Goal: Find specific page/section: Find specific page/section

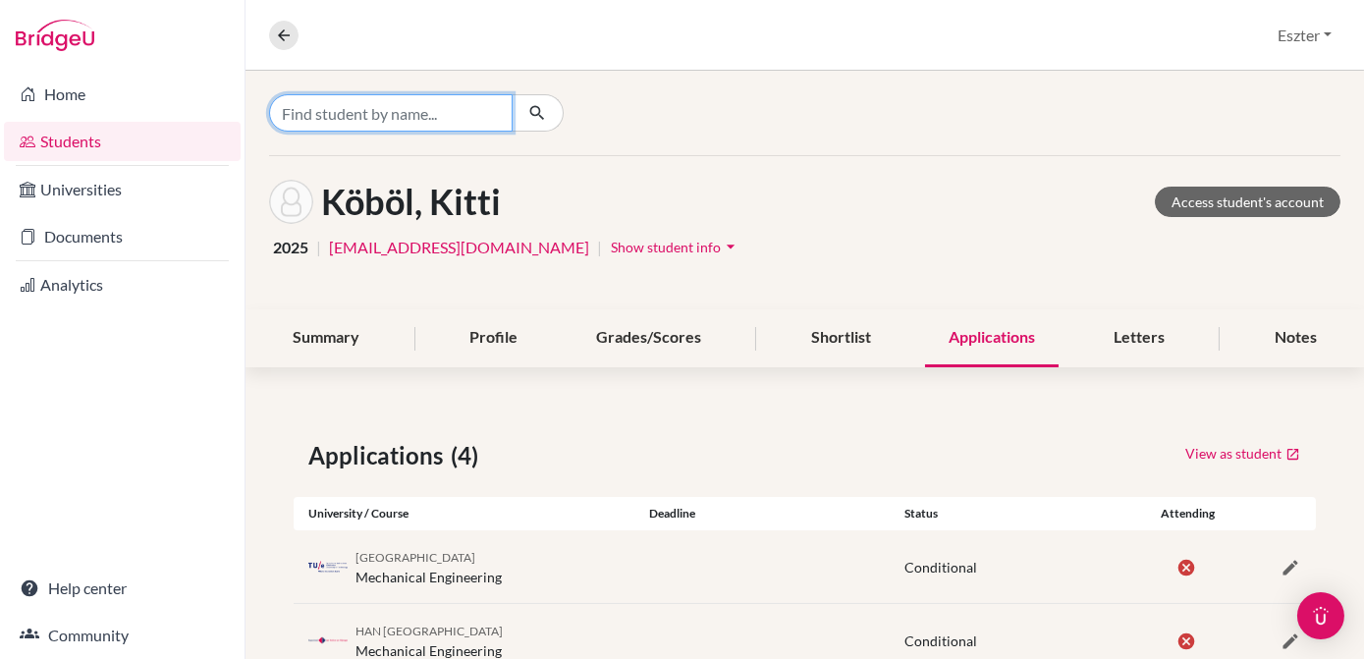
click at [471, 119] on input "Find student by name..." at bounding box center [391, 112] width 244 height 37
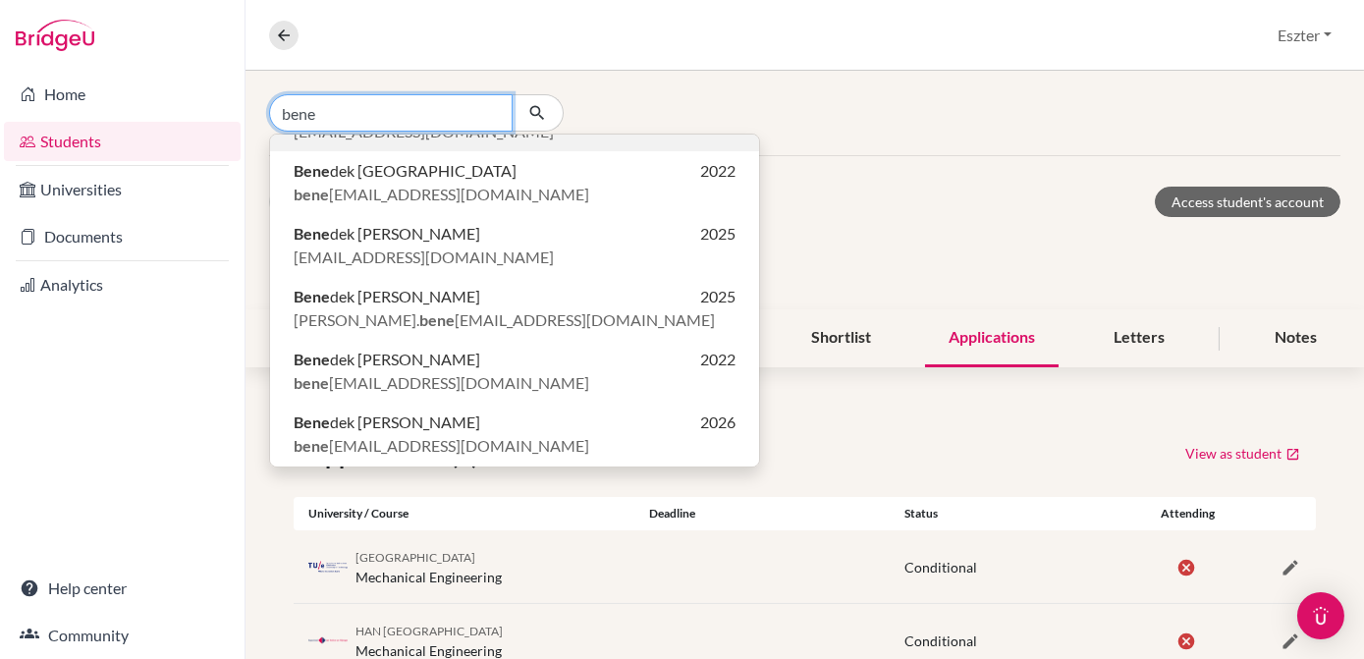
scroll to position [296, 0]
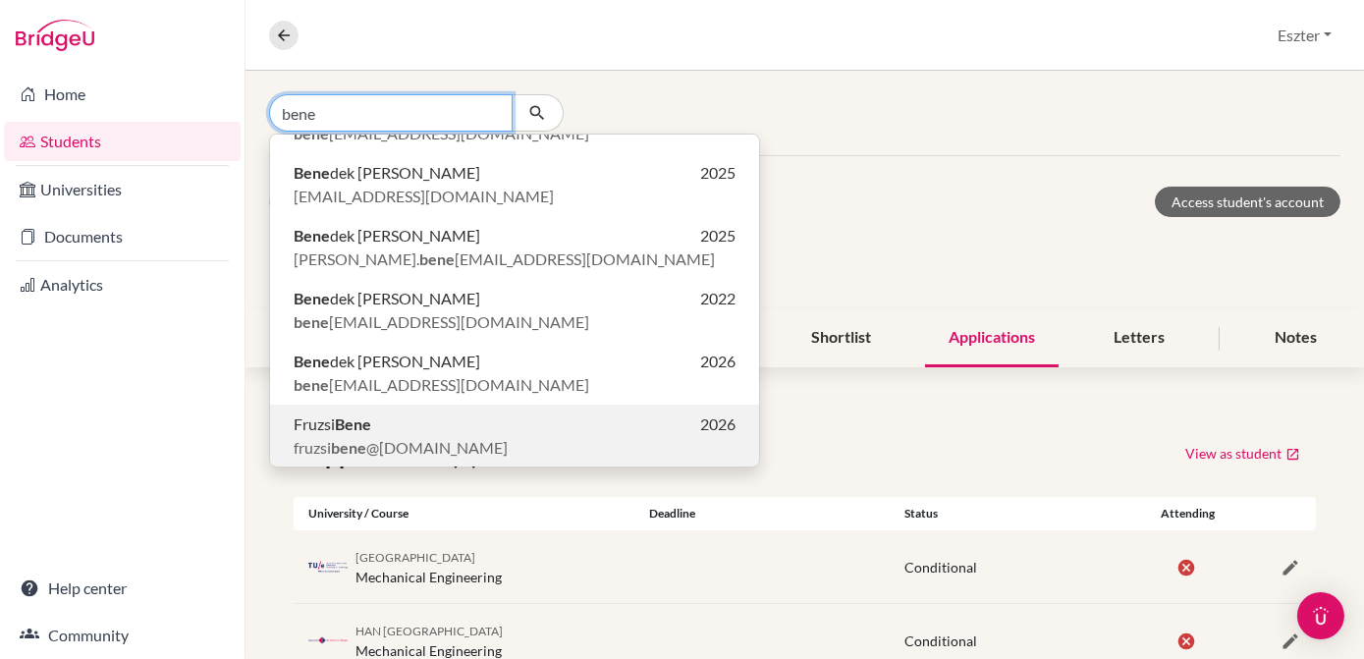
type input "bene"
click at [333, 436] on span "fruzsi bene @gmail.com" at bounding box center [401, 448] width 214 height 24
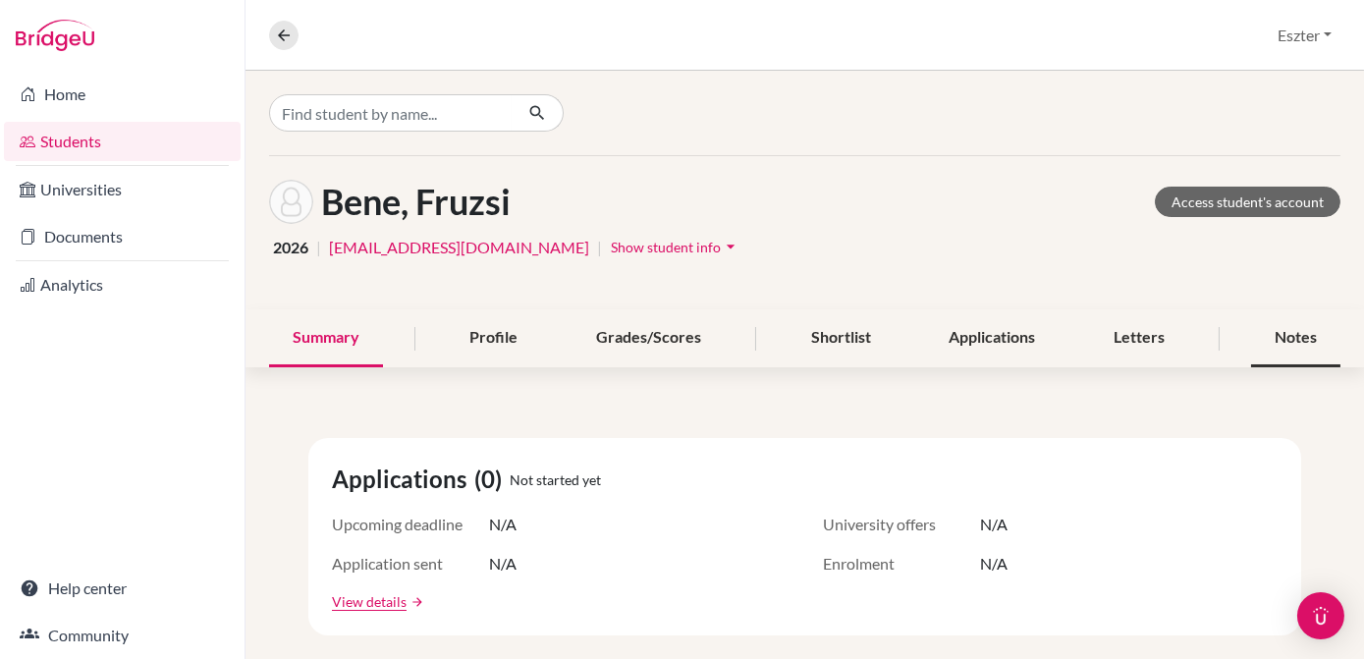
click at [1273, 342] on div "Notes" at bounding box center [1295, 338] width 89 height 58
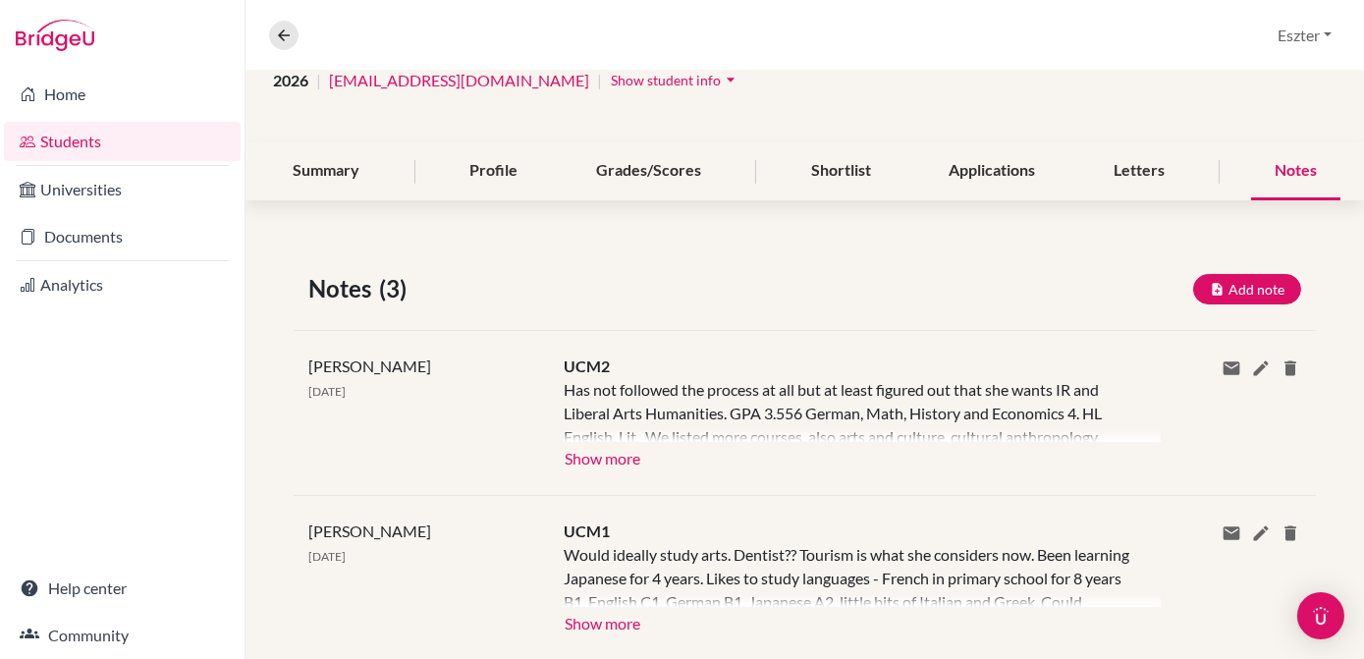
scroll to position [175, 0]
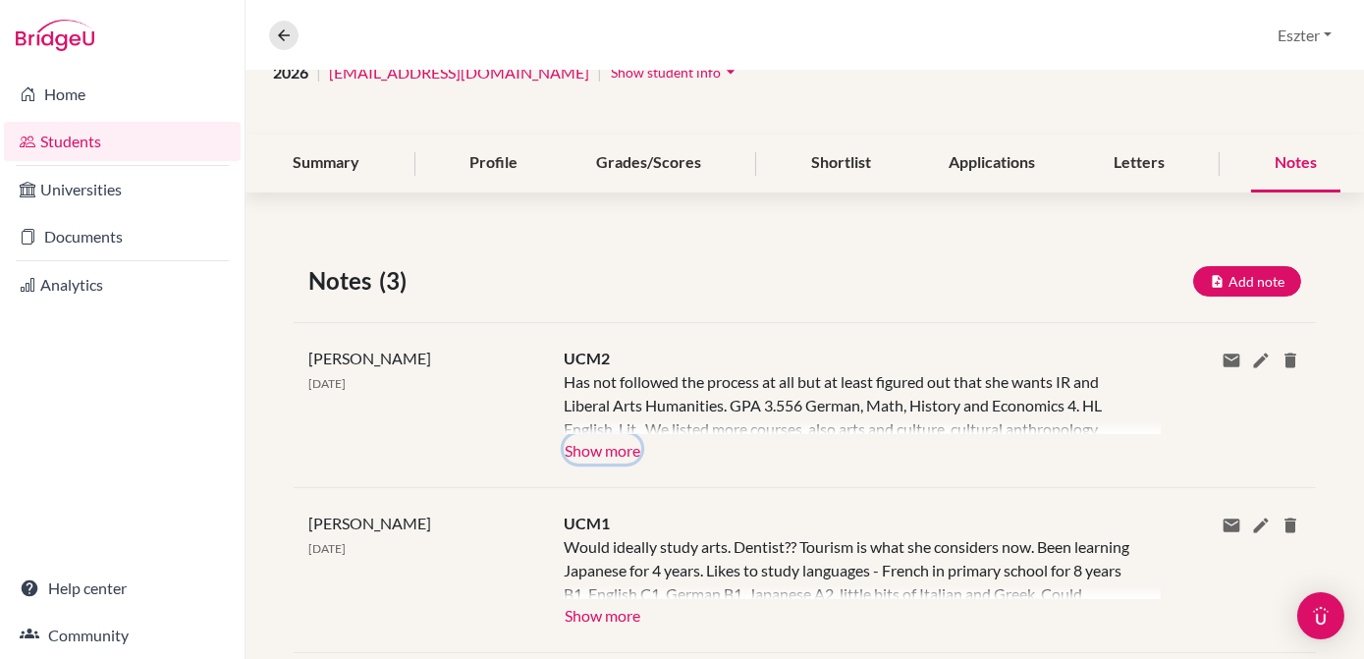
click at [583, 452] on button "Show more" at bounding box center [603, 448] width 78 height 29
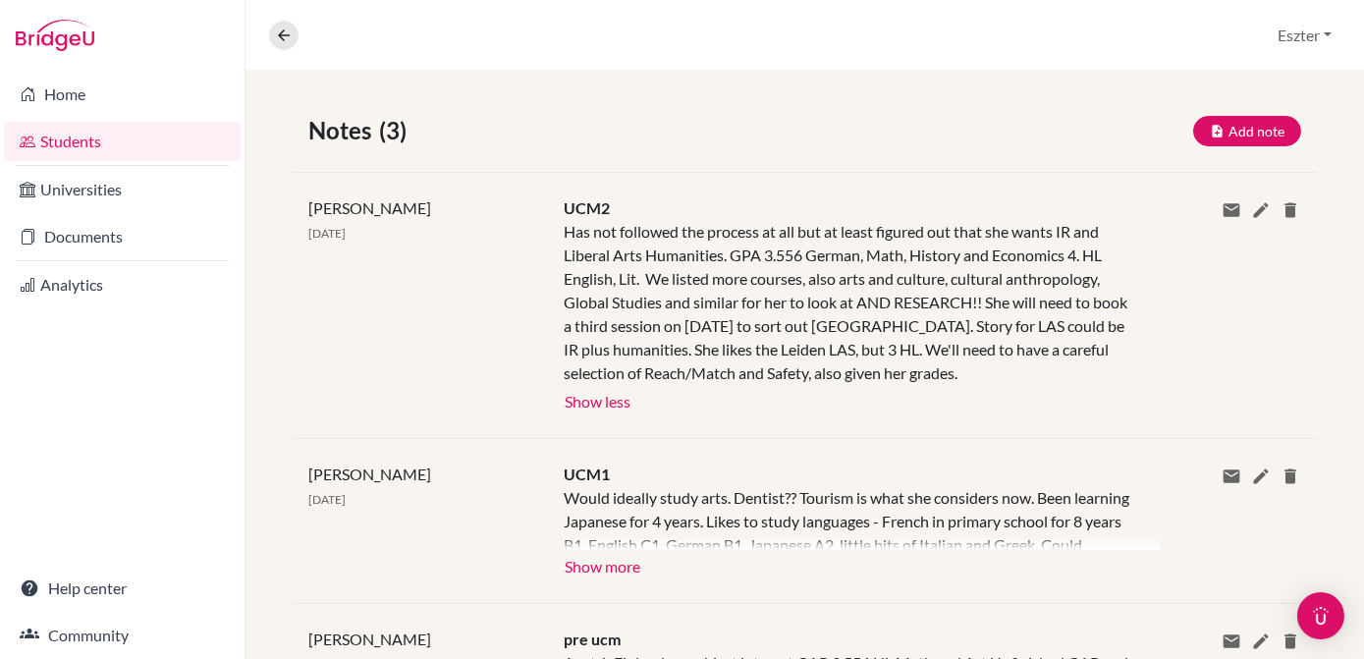
scroll to position [327, 0]
click at [616, 568] on button "Show more" at bounding box center [603, 562] width 78 height 29
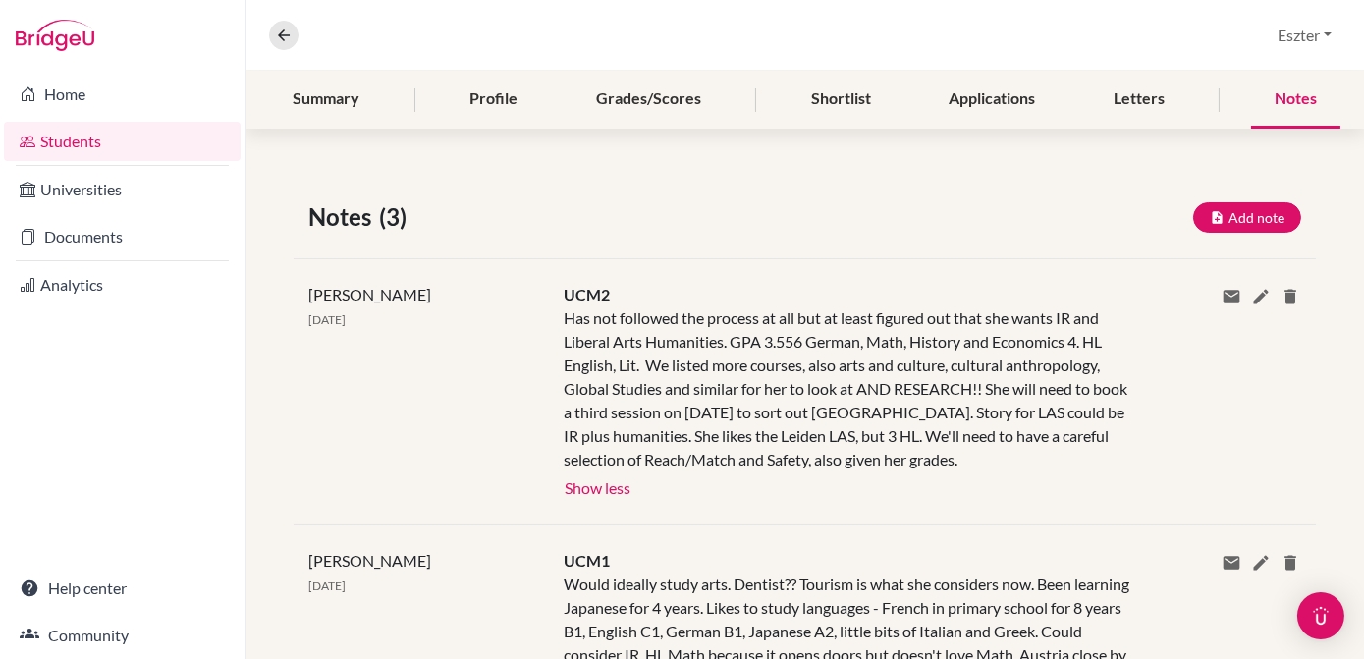
scroll to position [0, 0]
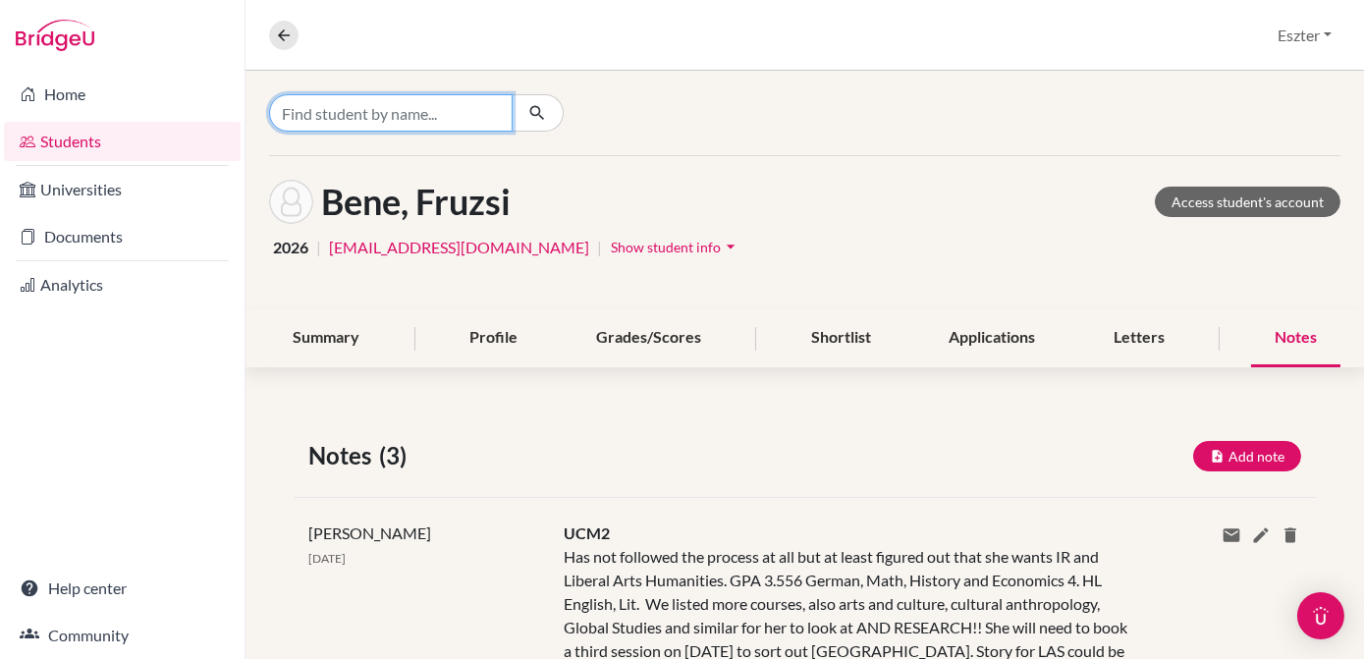
click at [454, 116] on input "Find student by name..." at bounding box center [391, 112] width 244 height 37
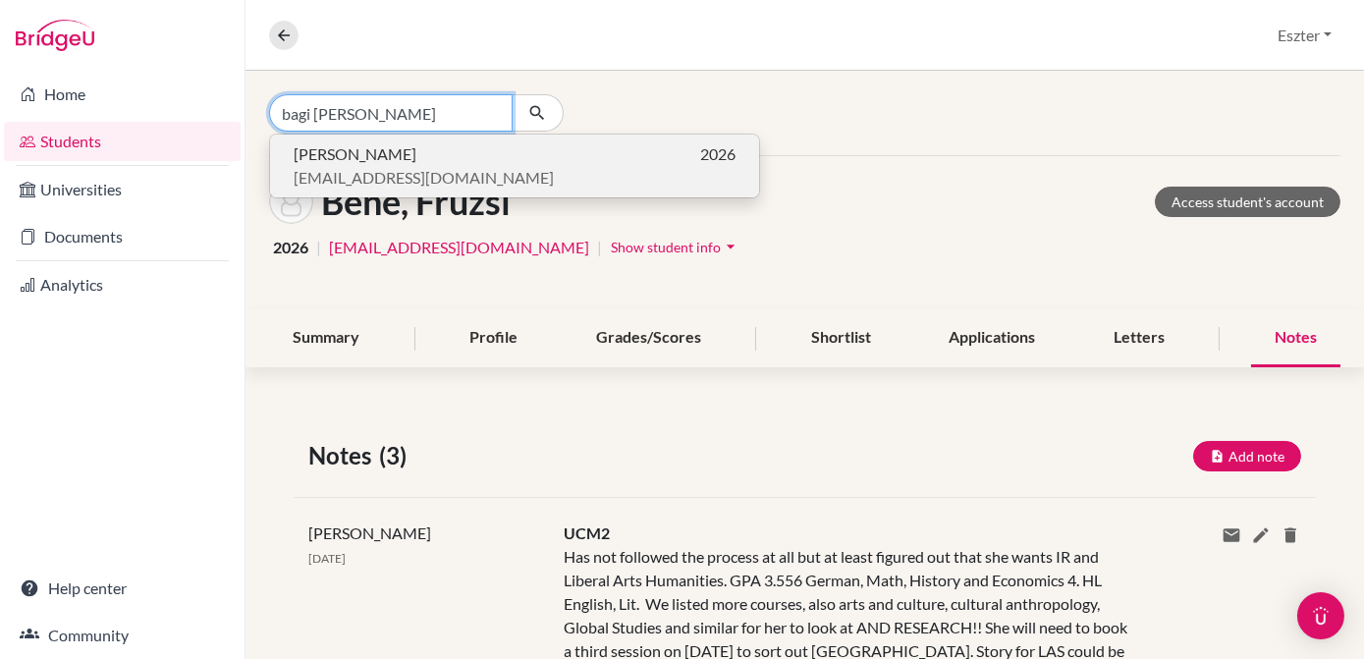
type input "bagi bence"
click at [386, 166] on span "[EMAIL_ADDRESS][DOMAIN_NAME]" at bounding box center [424, 178] width 260 height 24
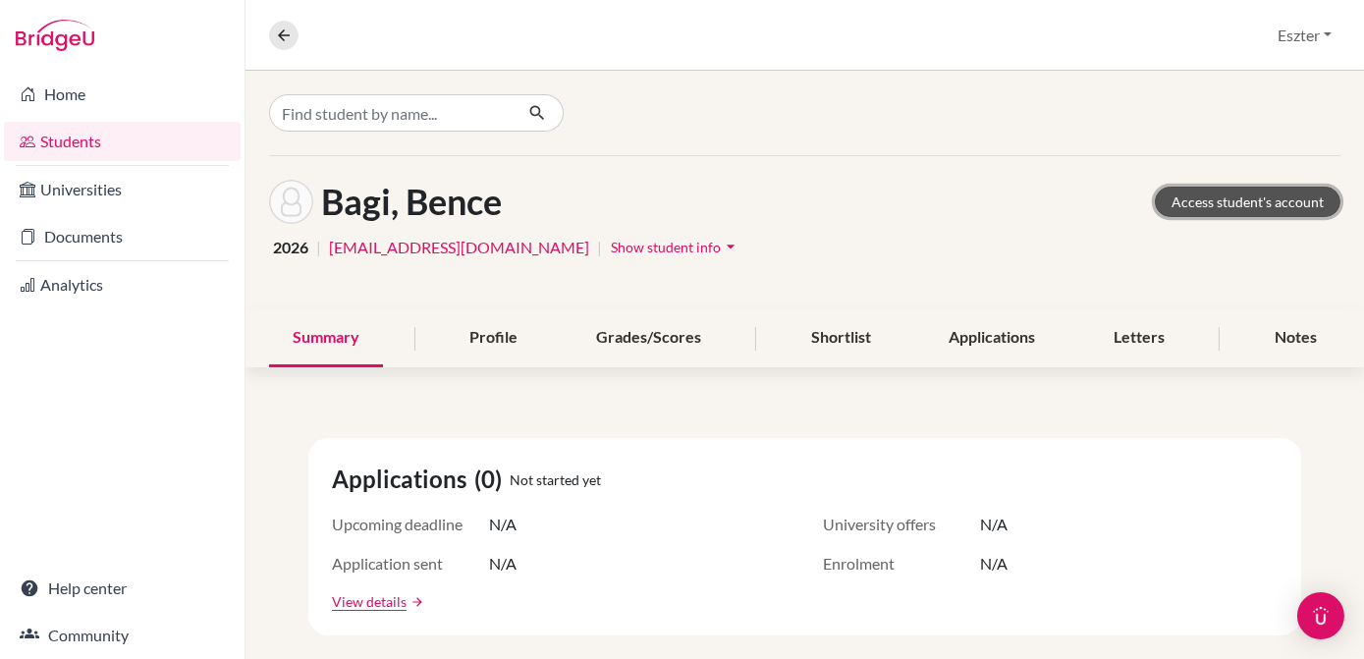
click at [1262, 197] on link "Access student's account" at bounding box center [1248, 202] width 186 height 30
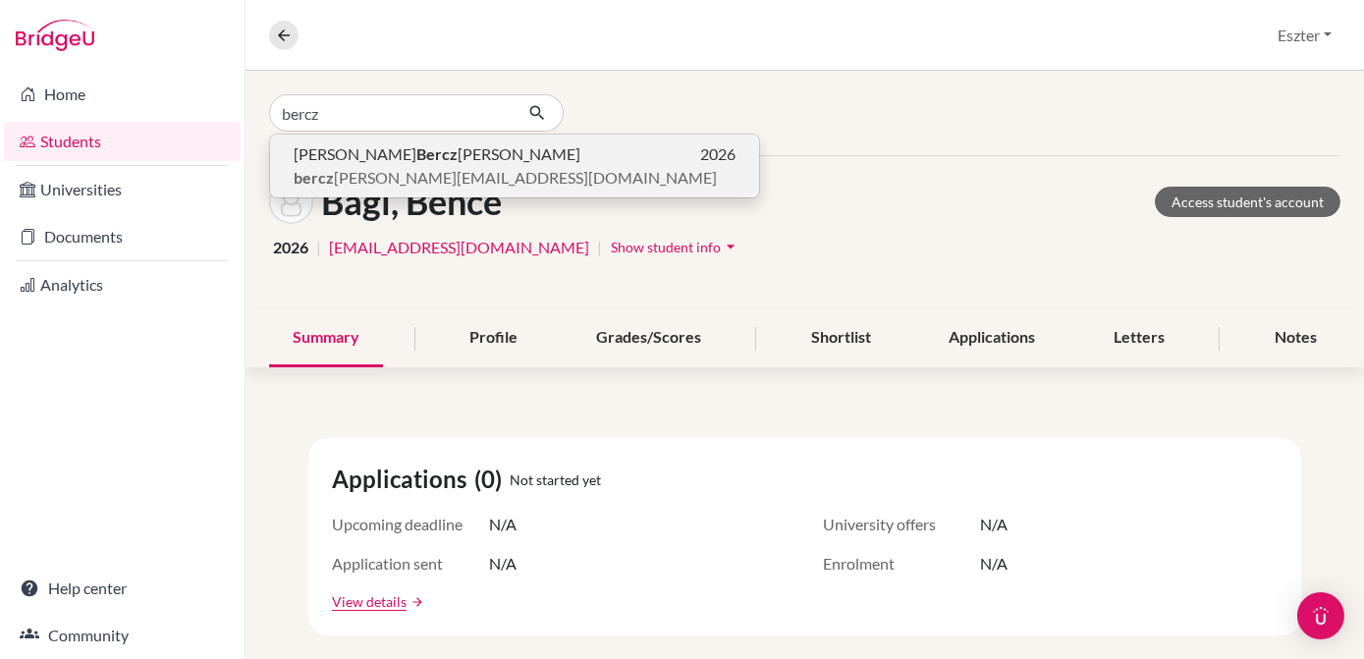
type input "bercz"
click at [387, 161] on p "[PERSON_NAME] [PERSON_NAME] 2026" at bounding box center [515, 154] width 442 height 24
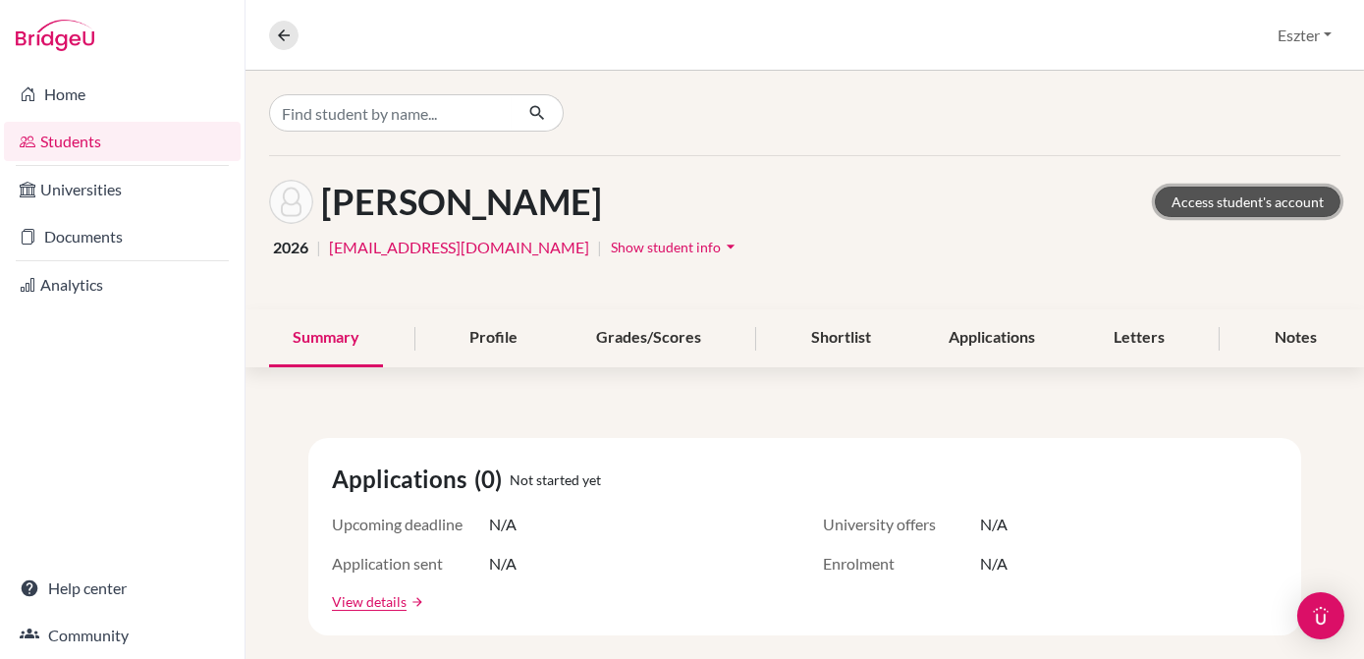
click at [1194, 202] on link "Access student's account" at bounding box center [1248, 202] width 186 height 30
click at [1275, 340] on div "Notes" at bounding box center [1295, 338] width 89 height 58
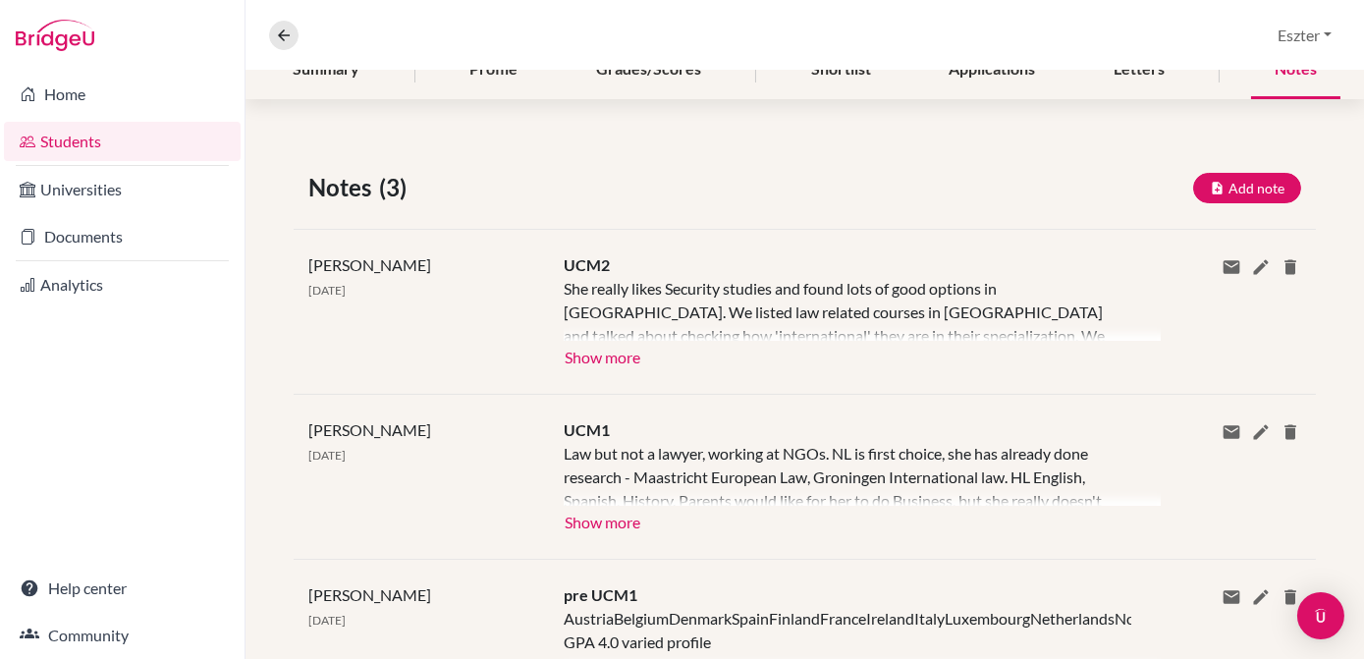
scroll to position [271, 0]
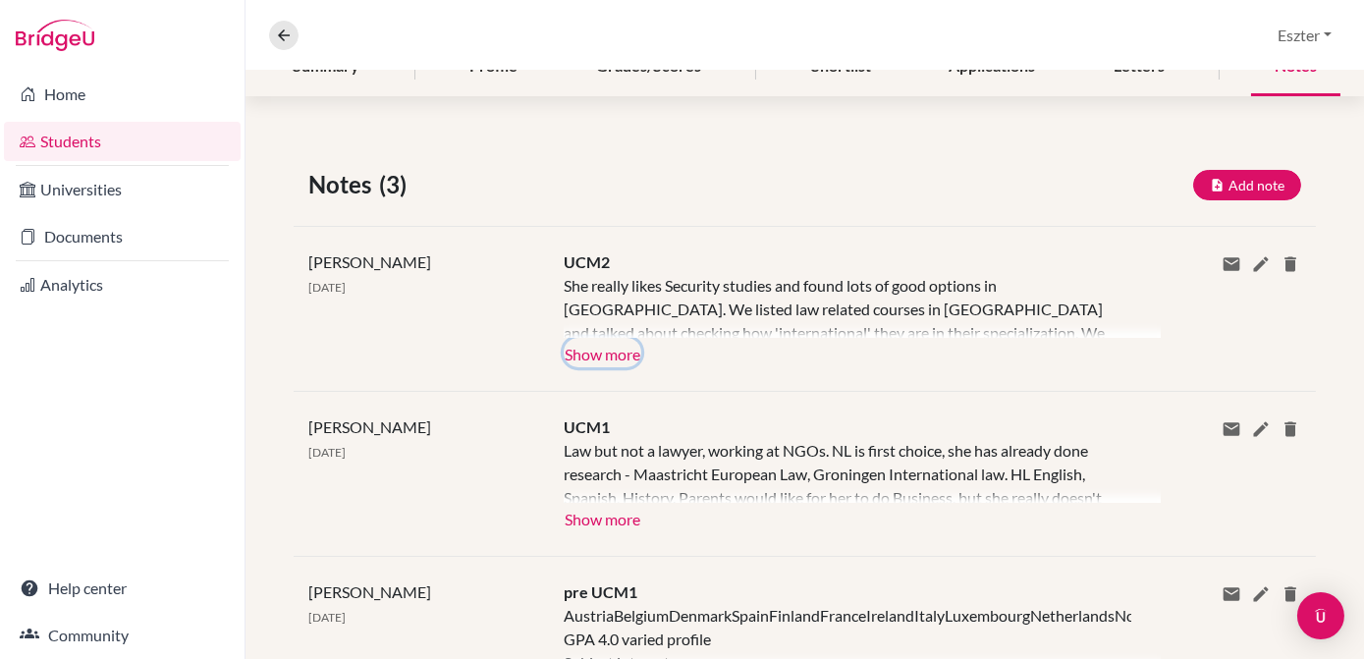
click at [608, 358] on button "Show more" at bounding box center [603, 352] width 78 height 29
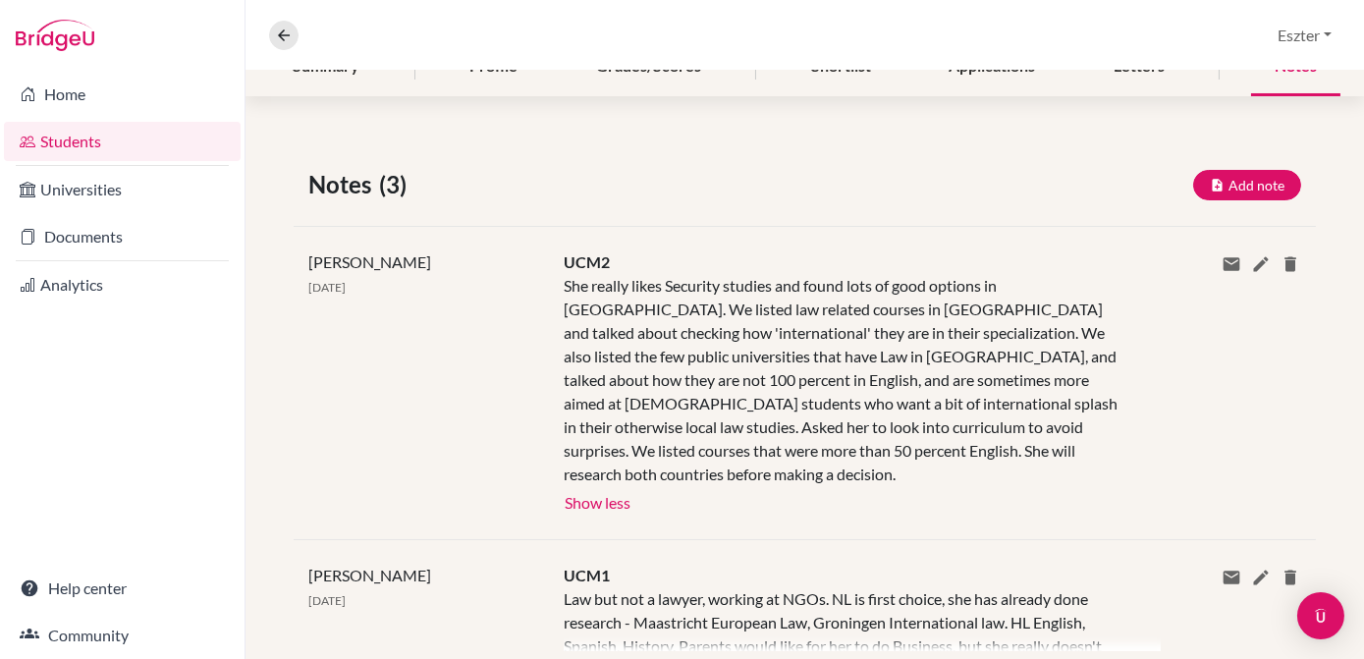
scroll to position [0, 0]
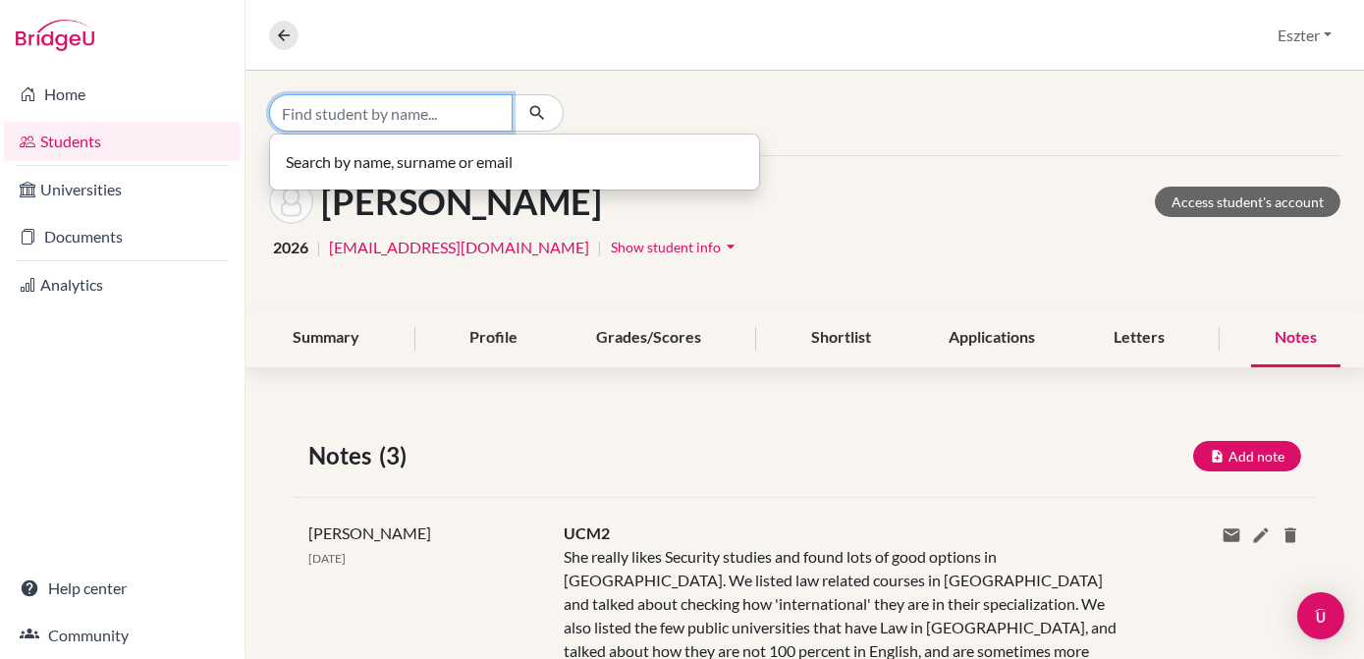
click at [472, 126] on input "Find student by name..." at bounding box center [391, 112] width 244 height 37
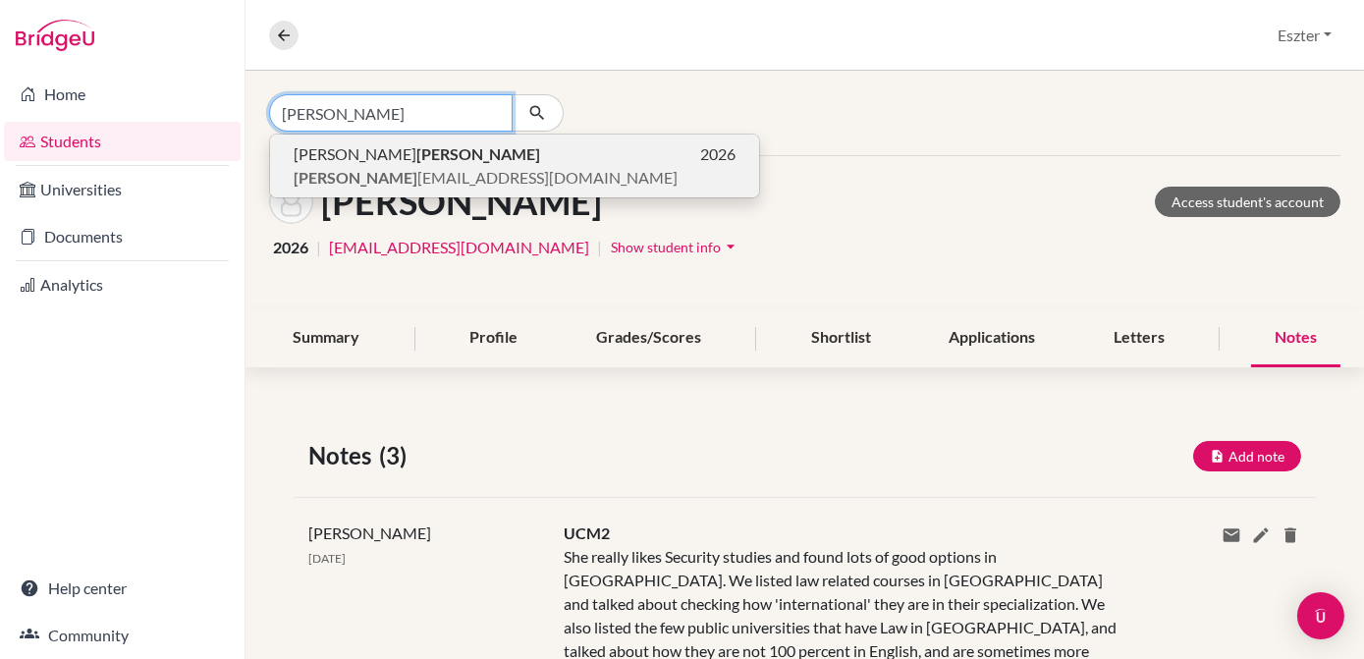
type input "bodor"
click at [437, 192] on button "Márta Bodor 2026 bodor marta07@gmail.com" at bounding box center [514, 166] width 489 height 63
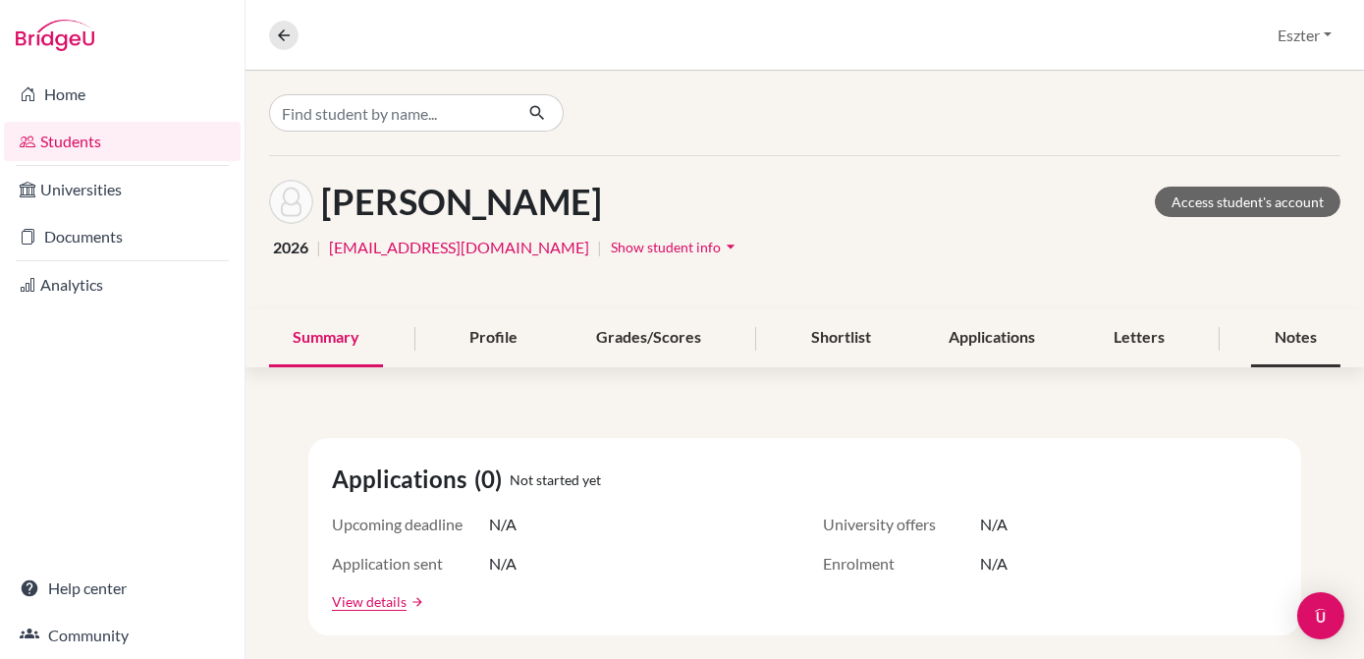
click at [1266, 329] on div "Notes" at bounding box center [1295, 338] width 89 height 58
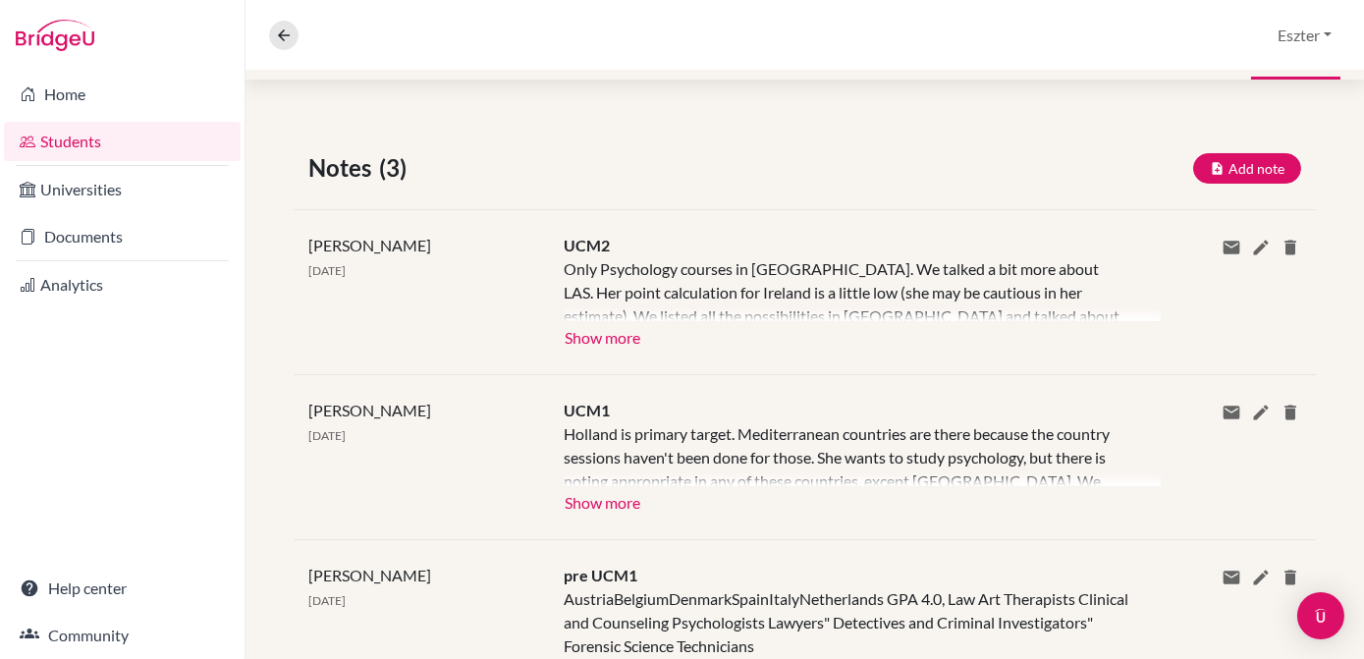
scroll to position [289, 0]
click at [618, 336] on button "Show more" at bounding box center [603, 334] width 78 height 29
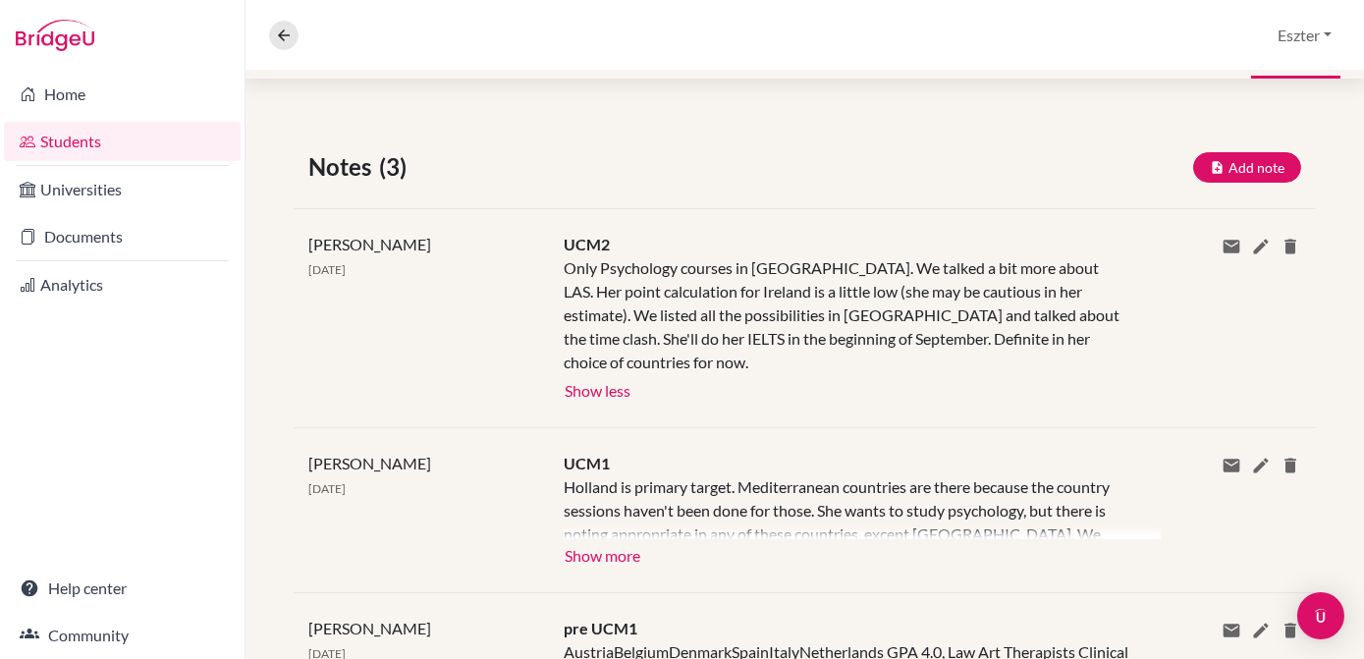
scroll to position [0, 0]
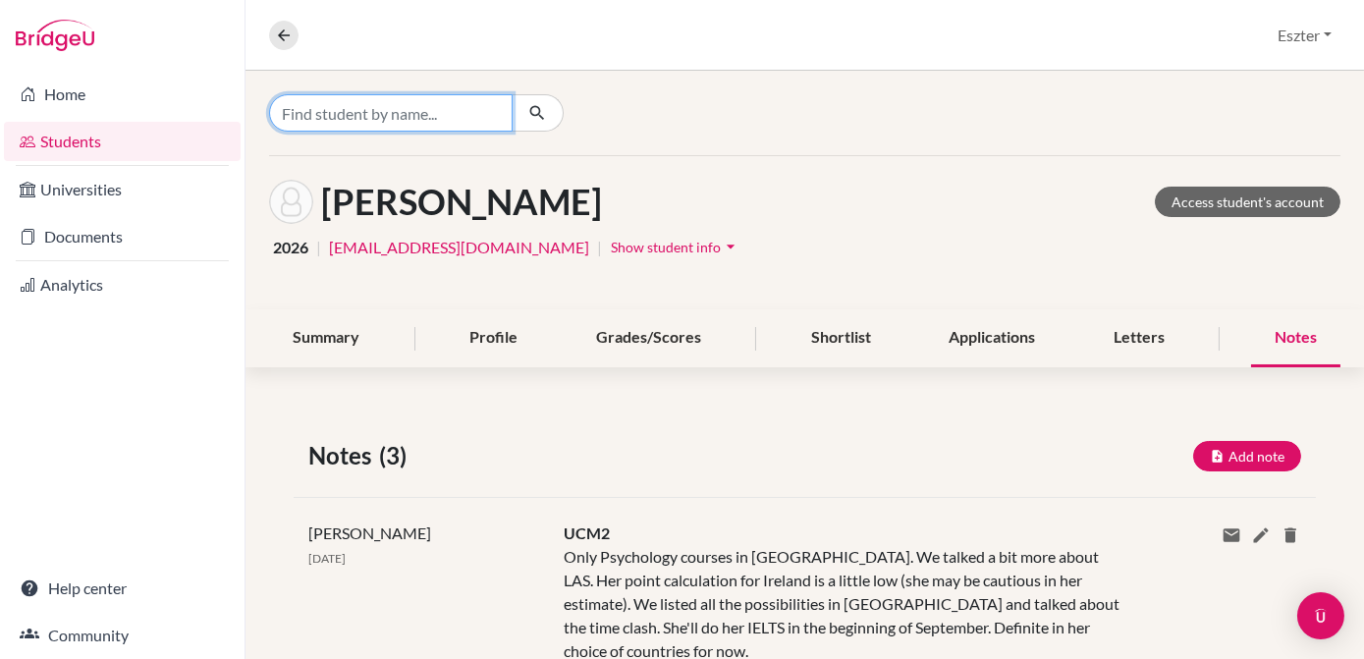
click at [455, 111] on input "Find student by name..." at bounding box center [391, 112] width 244 height 37
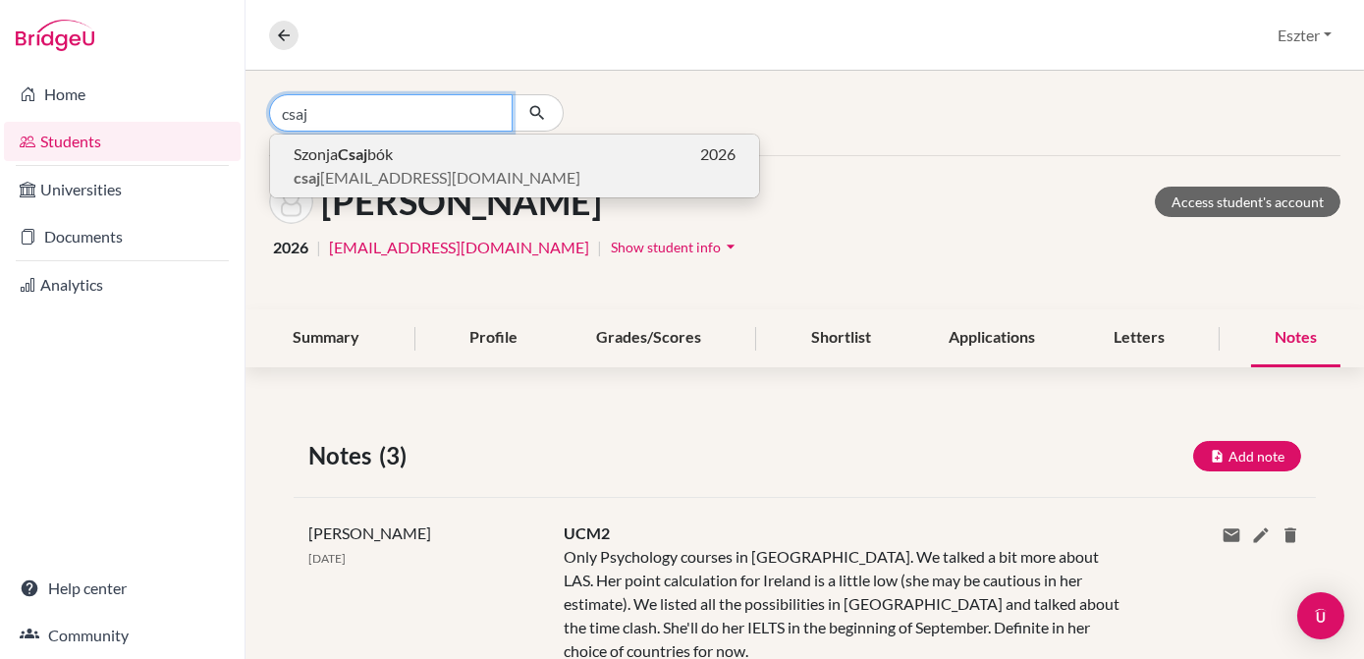
type input "csaj"
click at [362, 166] on span "csaj bok.szonja@gmail.com" at bounding box center [437, 178] width 287 height 24
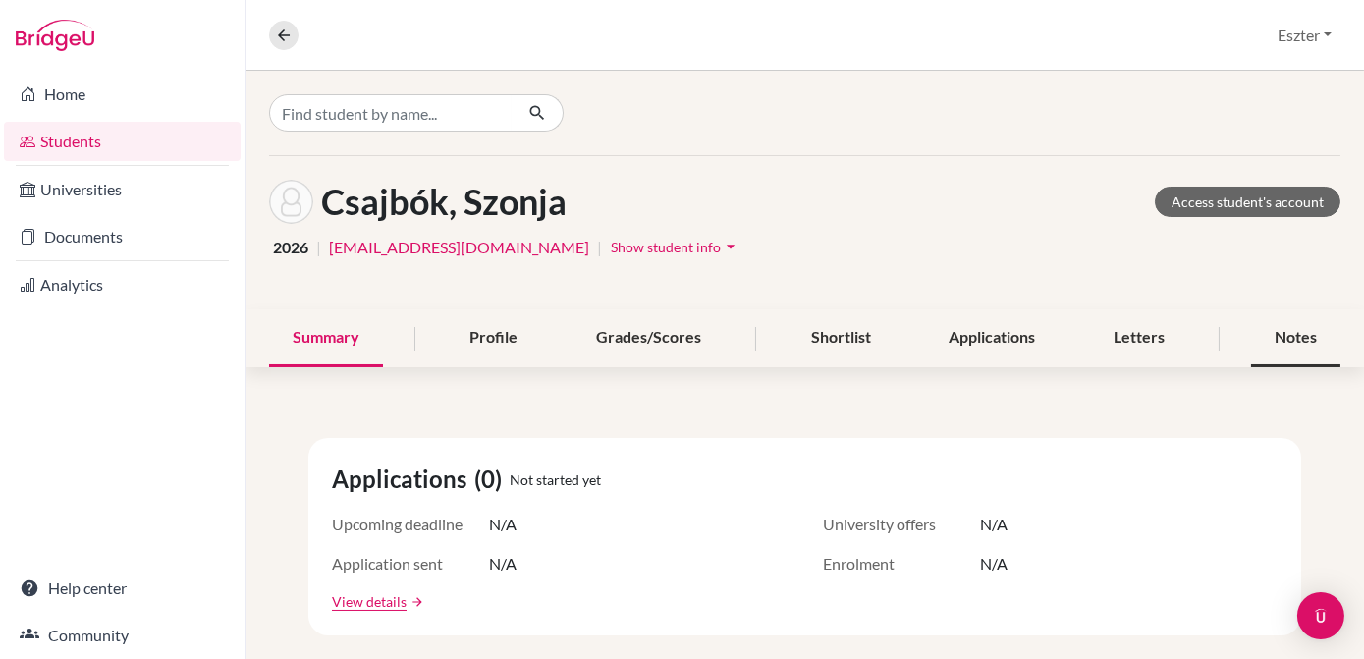
click at [1270, 336] on div "Notes" at bounding box center [1295, 338] width 89 height 58
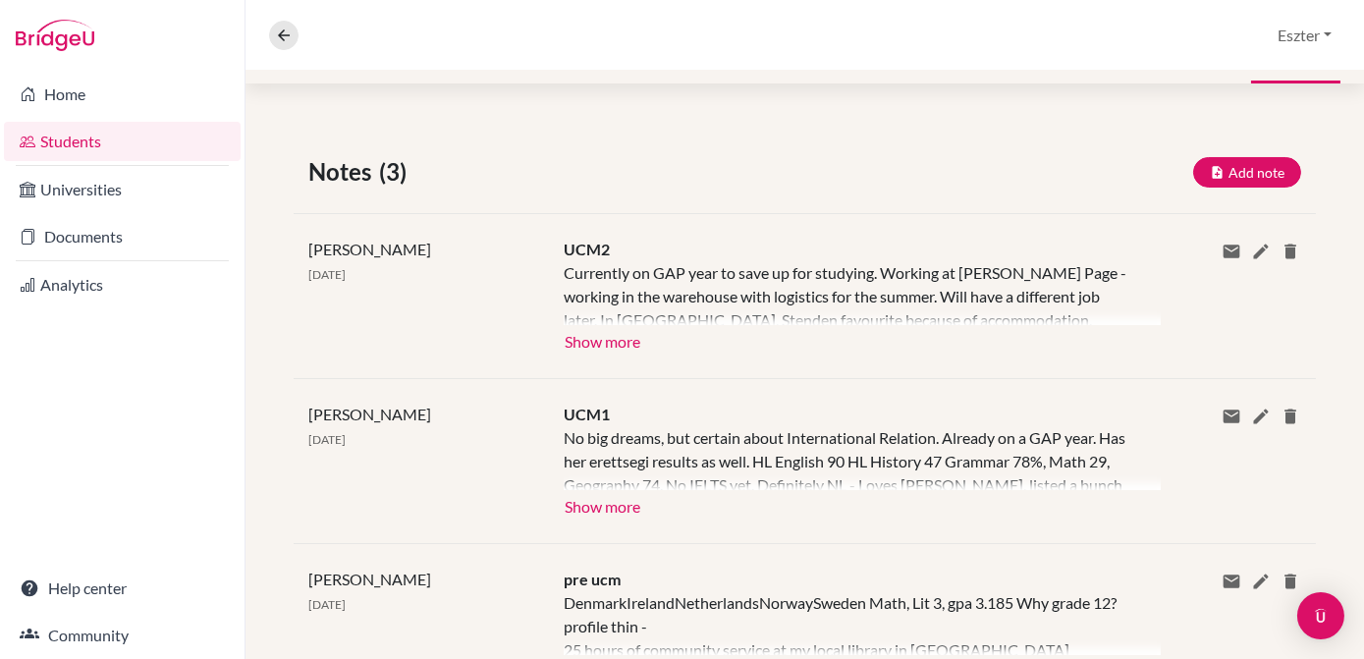
scroll to position [293, 0]
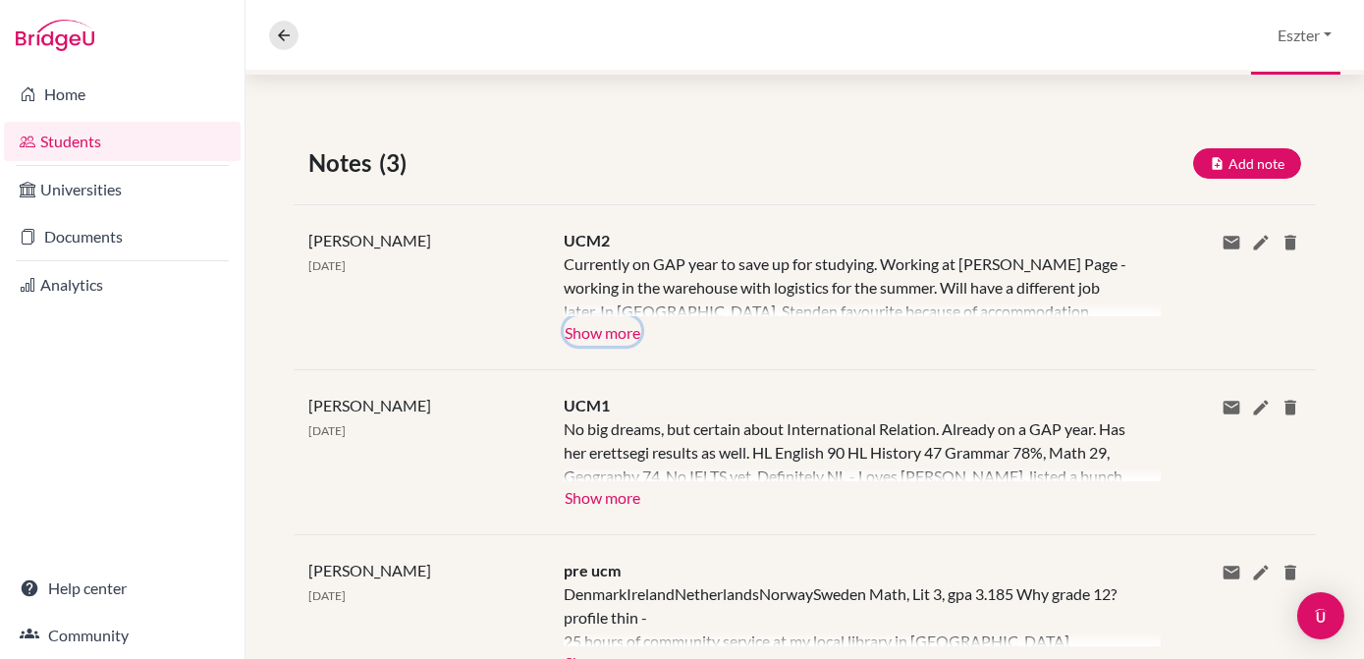
click at [604, 319] on button "Show more" at bounding box center [603, 330] width 78 height 29
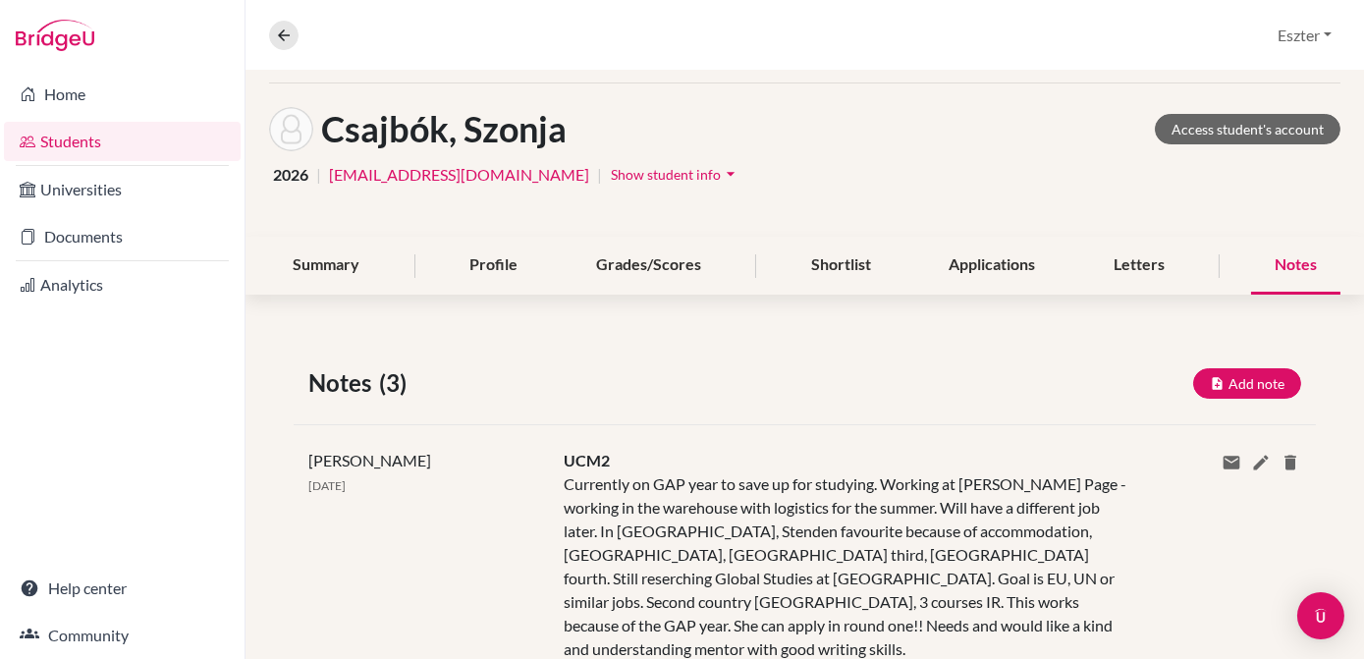
scroll to position [0, 0]
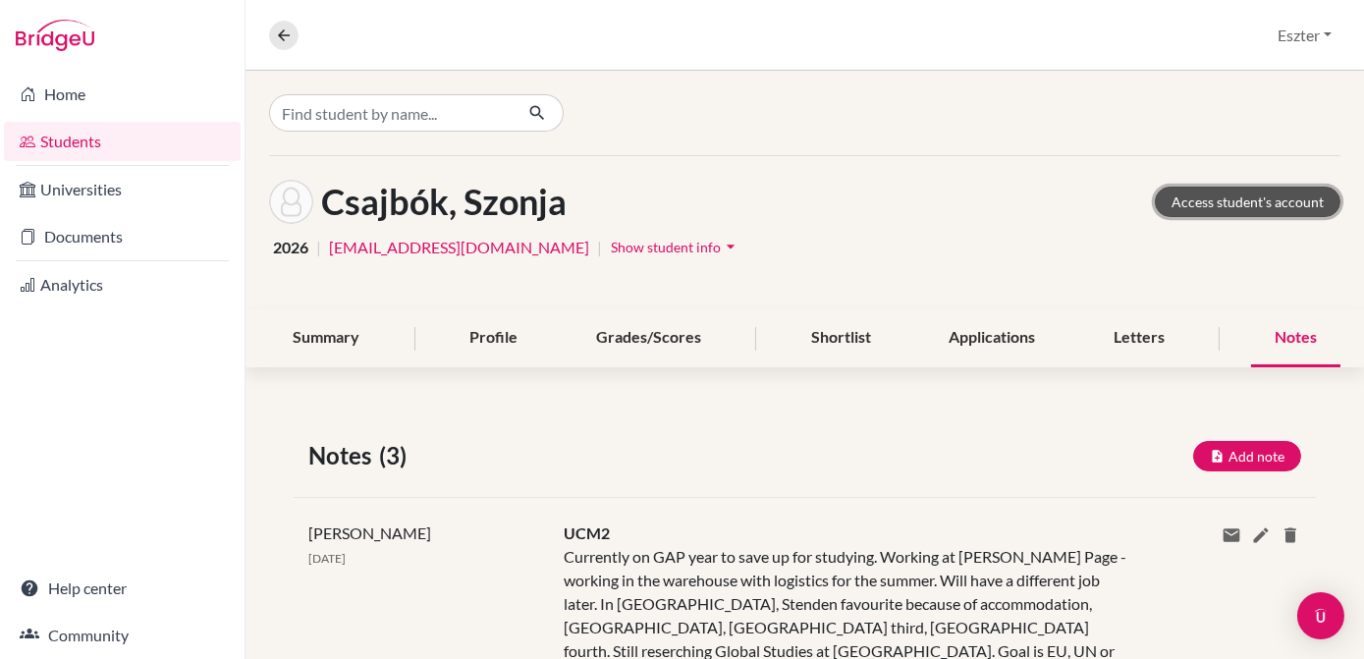
click at [1188, 197] on link "Access student's account" at bounding box center [1248, 202] width 186 height 30
